Goal: Browse casually

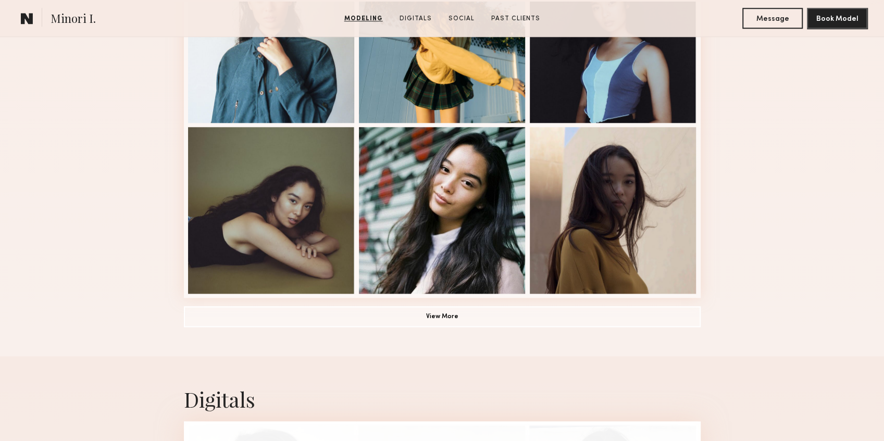
scroll to position [694, 0]
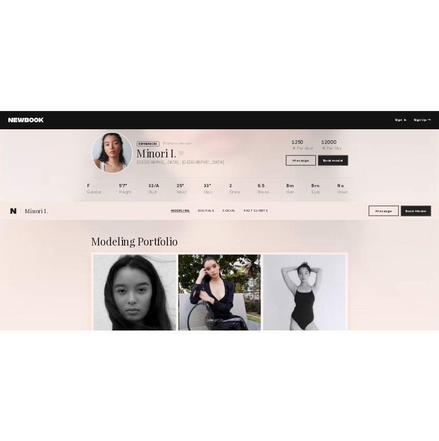
scroll to position [0, 0]
